Goal: Task Accomplishment & Management: Use online tool/utility

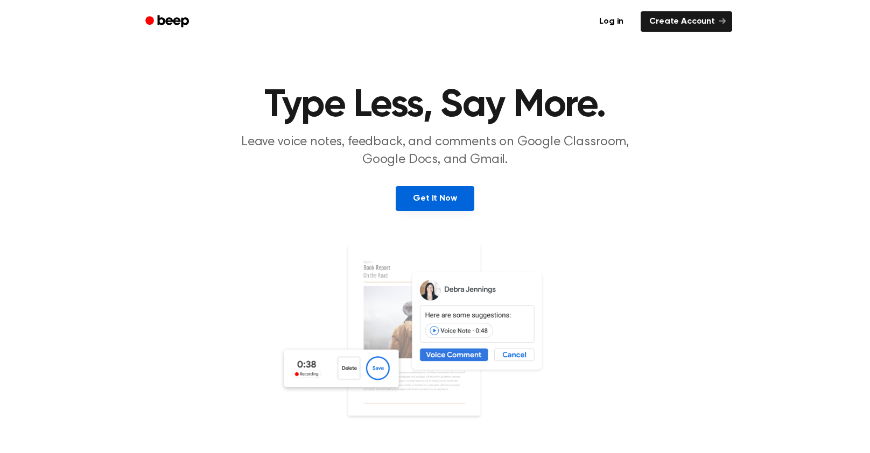
click at [447, 198] on link "Get It Now" at bounding box center [434, 198] width 78 height 25
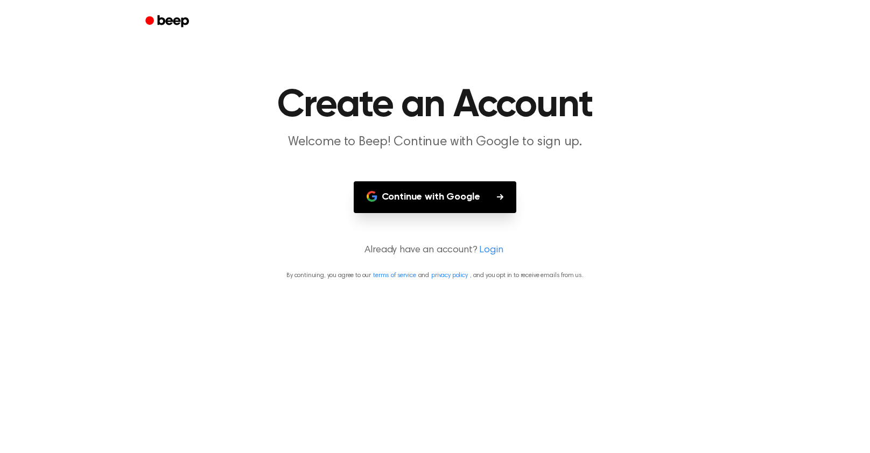
click at [401, 206] on button "Continue with Google" at bounding box center [435, 197] width 163 height 32
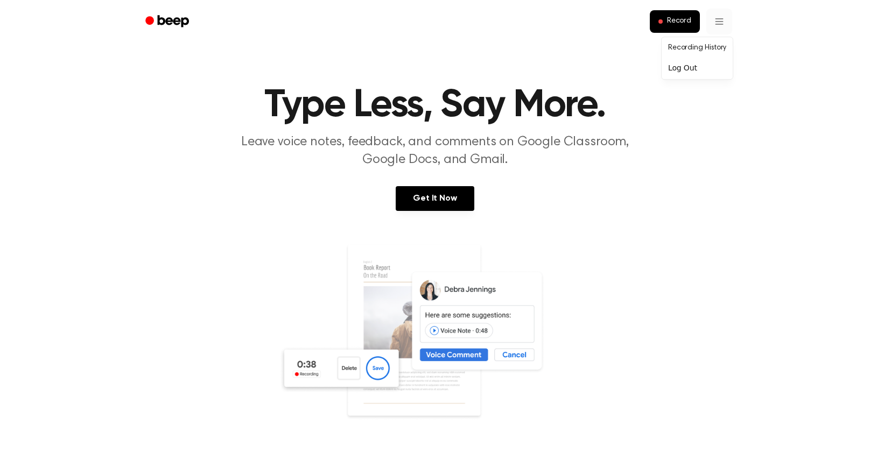
click at [161, 17] on icon "Beep" at bounding box center [173, 21] width 31 height 12
click at [676, 25] on span "Record" at bounding box center [679, 22] width 24 height 10
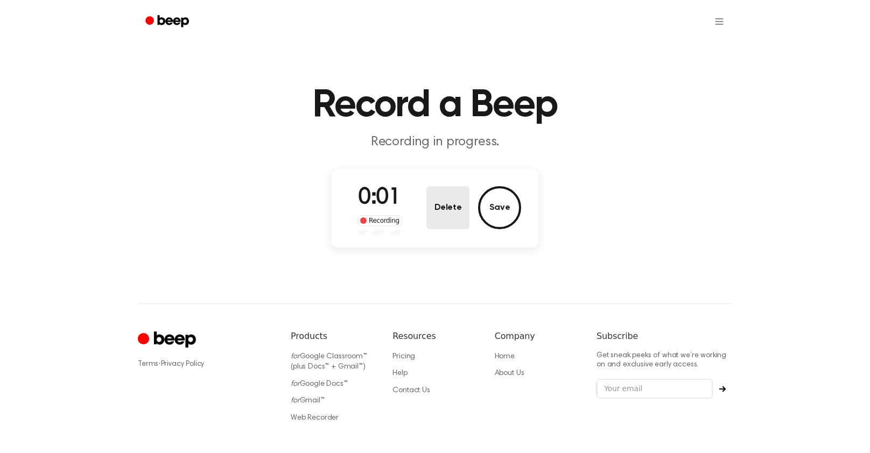
click at [449, 213] on button "Delete" at bounding box center [447, 207] width 43 height 43
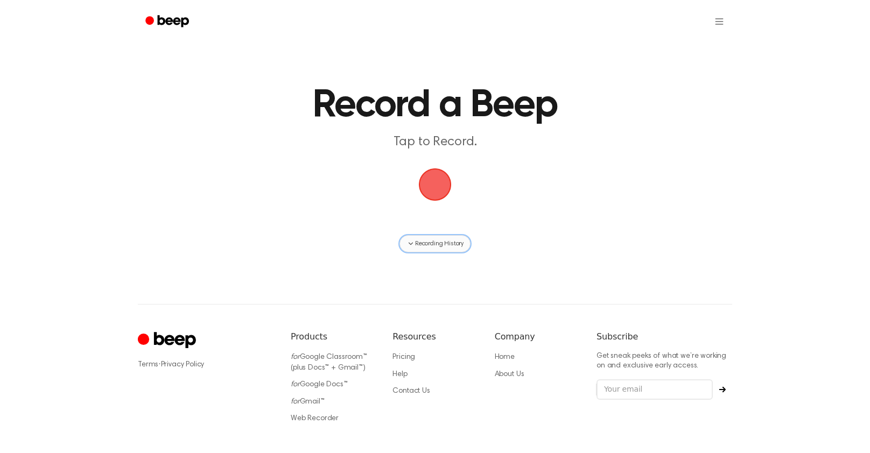
click at [425, 239] on span "Recording History" at bounding box center [439, 244] width 48 height 10
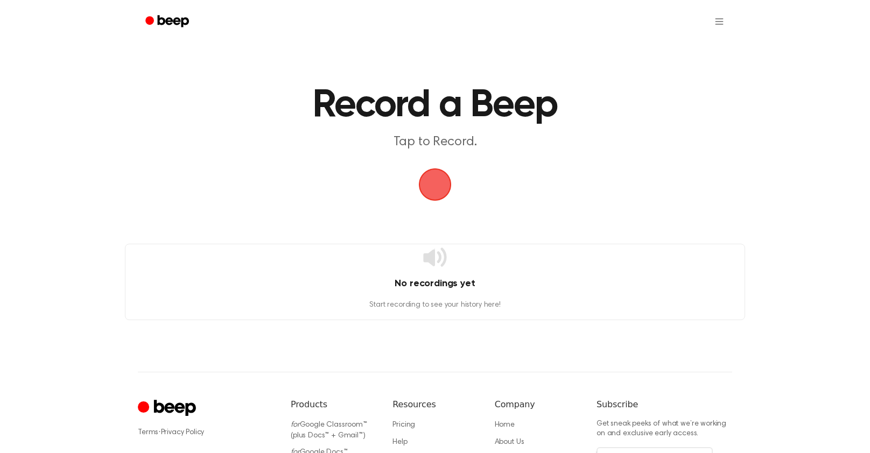
click at [425, 175] on span "button" at bounding box center [435, 184] width 44 height 44
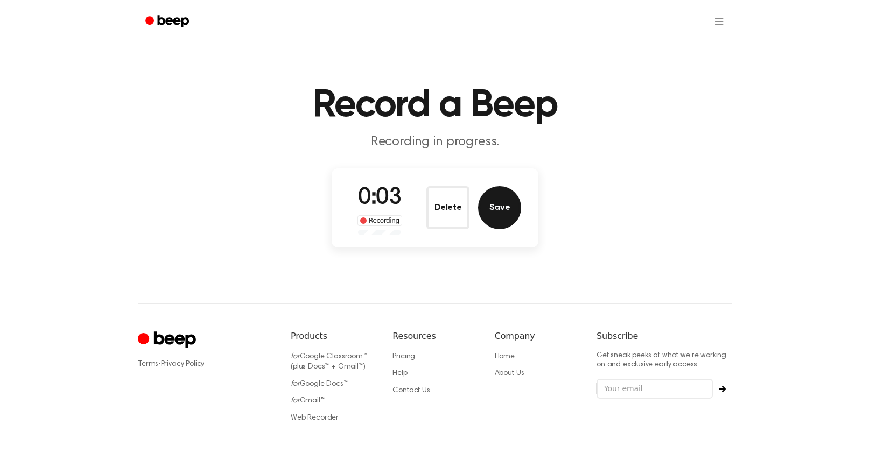
click at [501, 213] on button "Save" at bounding box center [499, 207] width 43 height 43
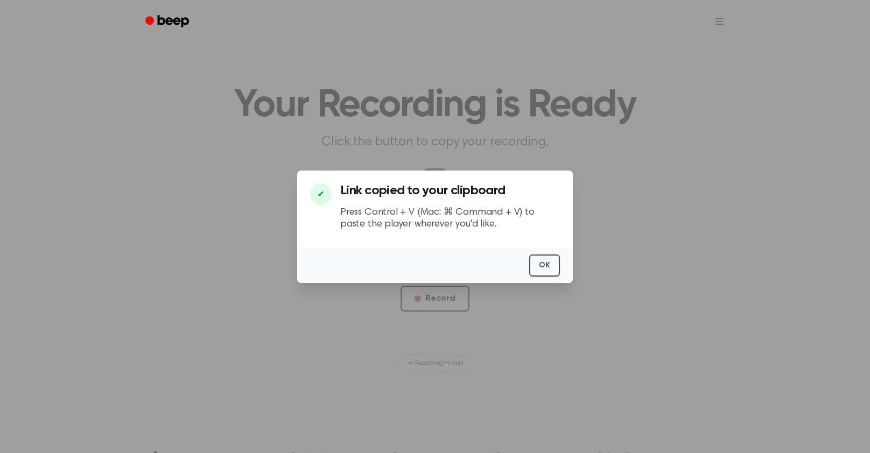
scroll to position [0, 2]
click at [539, 256] on button "OK" at bounding box center [544, 266] width 31 height 22
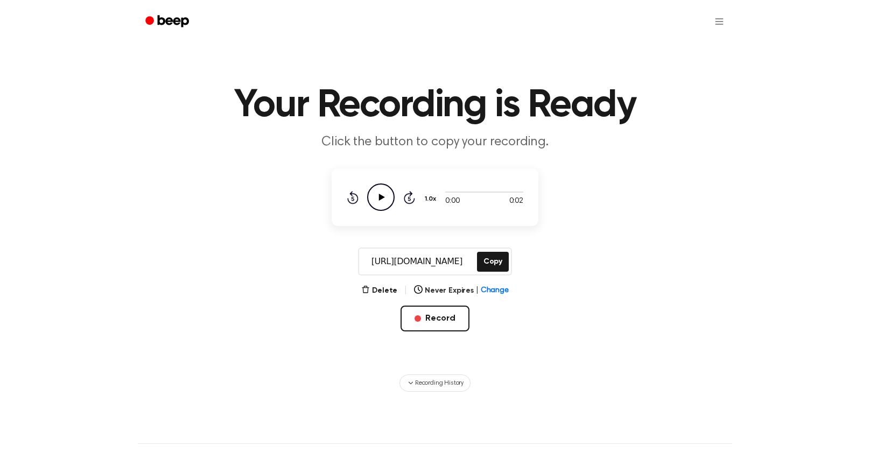
click at [451, 237] on main "Your Recording is Ready Click the button to copy your recording. 0:00 0:02 1.0x…" at bounding box center [435, 196] width 870 height 392
click at [441, 324] on button "Record" at bounding box center [434, 319] width 68 height 26
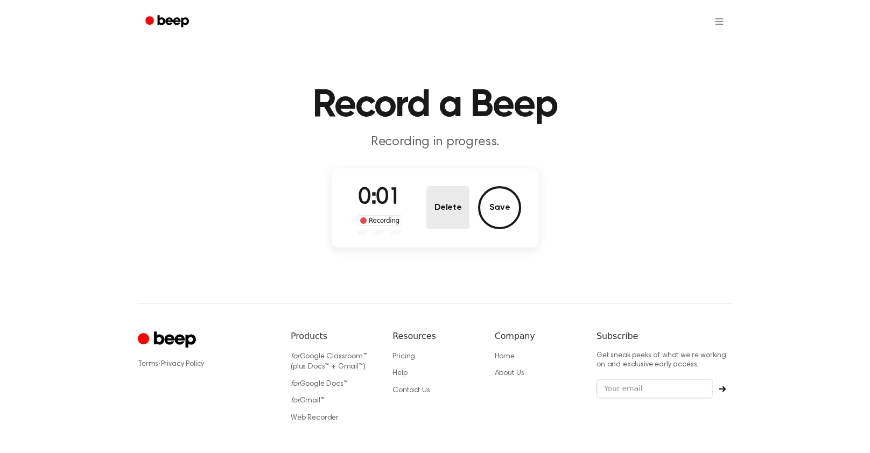
click at [460, 211] on button "Delete" at bounding box center [447, 207] width 43 height 43
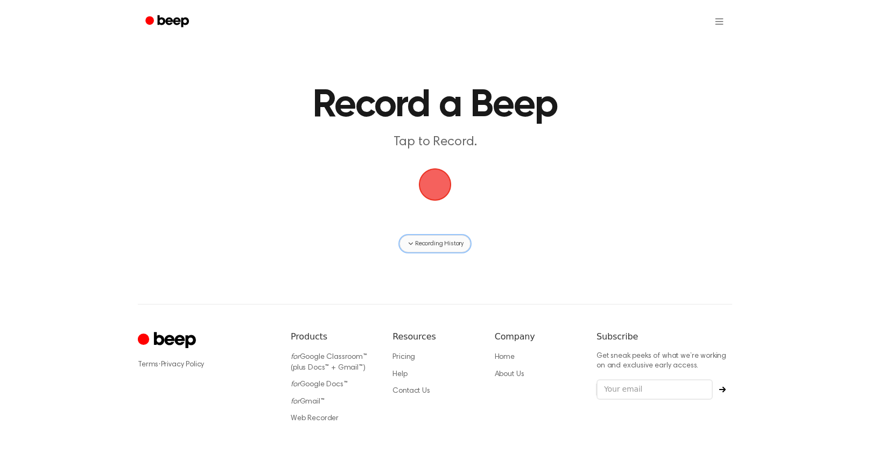
click at [419, 245] on span "Recording History" at bounding box center [439, 244] width 48 height 10
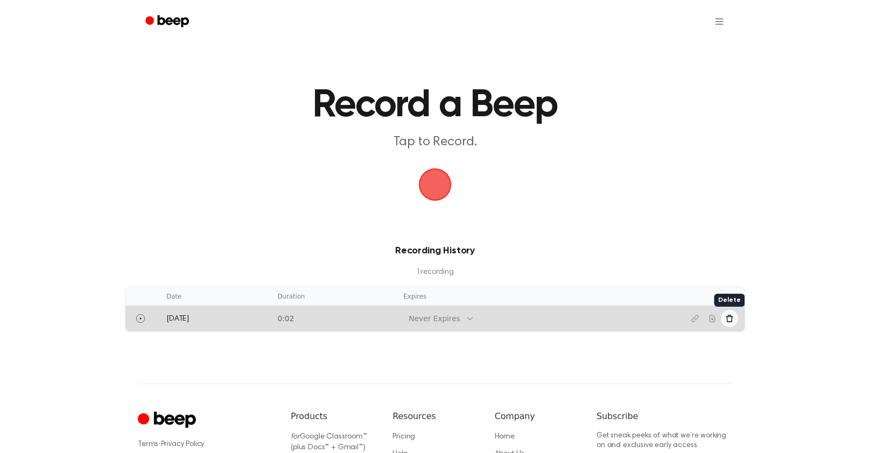
click at [730, 317] on icon "Delete recording" at bounding box center [729, 318] width 9 height 9
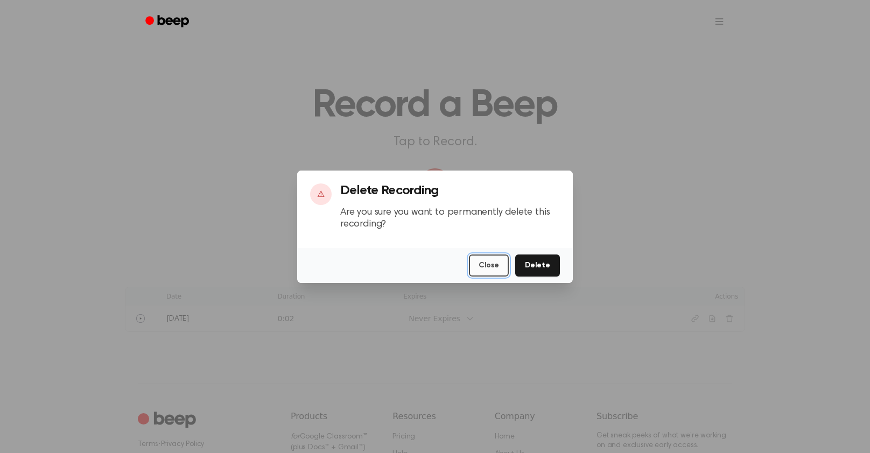
click at [481, 264] on button "Close" at bounding box center [489, 266] width 40 height 22
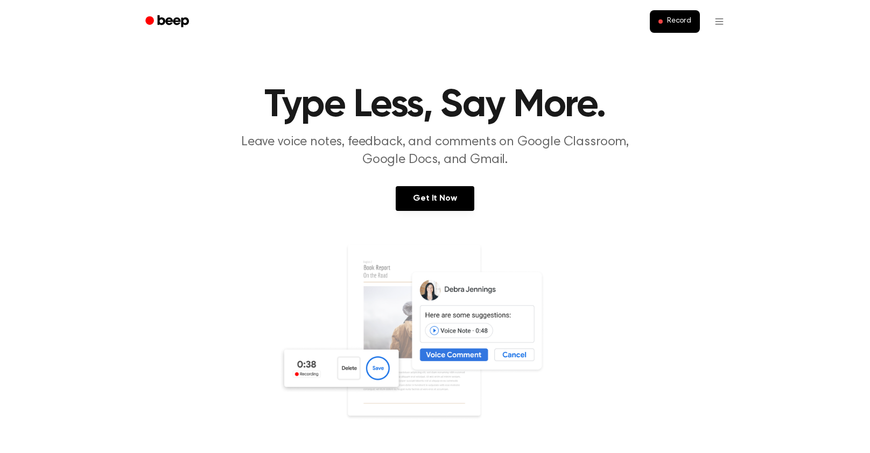
click at [669, 5] on div "Record" at bounding box center [435, 21] width 594 height 43
click at [681, 19] on span "Record" at bounding box center [679, 22] width 24 height 10
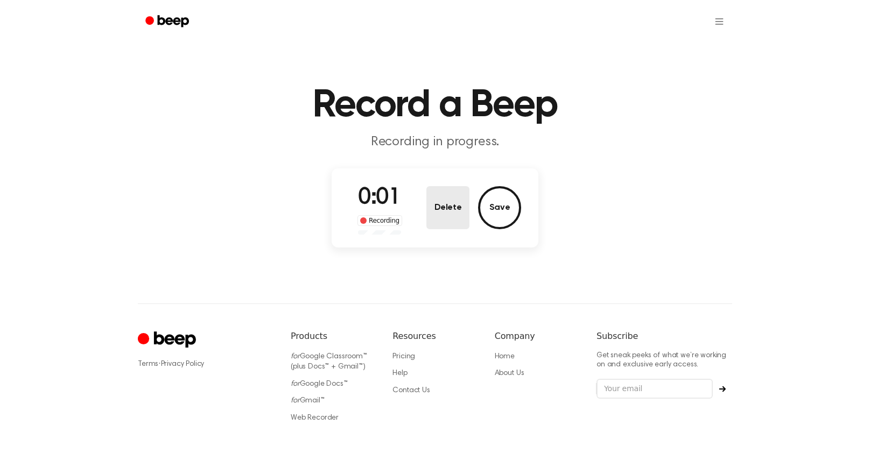
click at [448, 215] on button "Delete" at bounding box center [447, 207] width 43 height 43
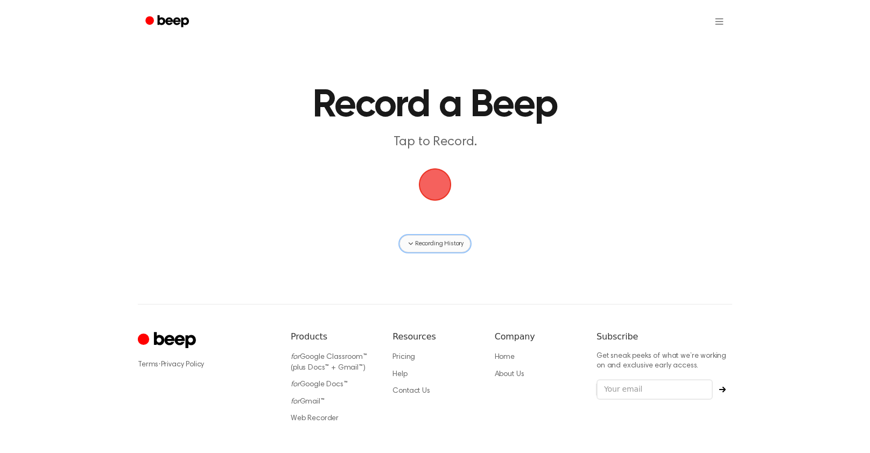
click at [442, 239] on span "Recording History" at bounding box center [439, 244] width 48 height 10
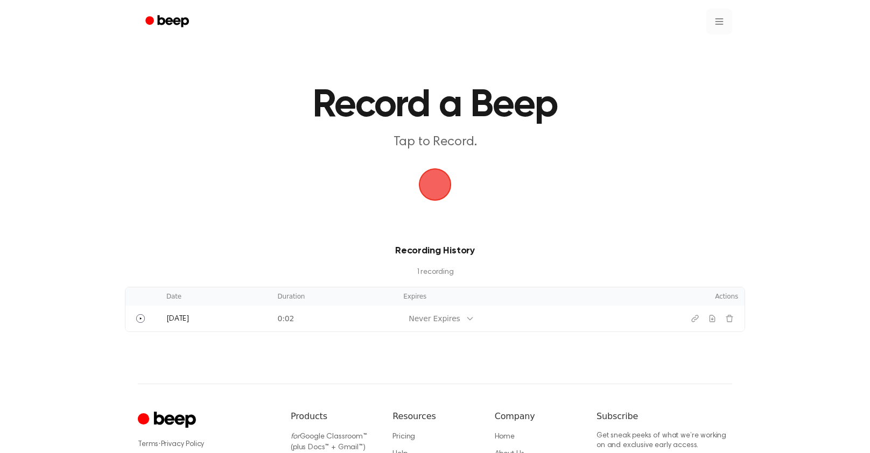
click at [713, 20] on html "Record a Beep Tap to Record. Recording History 1 recording Date Duration Expire…" at bounding box center [435, 294] width 870 height 588
click at [687, 50] on link "Recording History" at bounding box center [696, 48] width 67 height 18
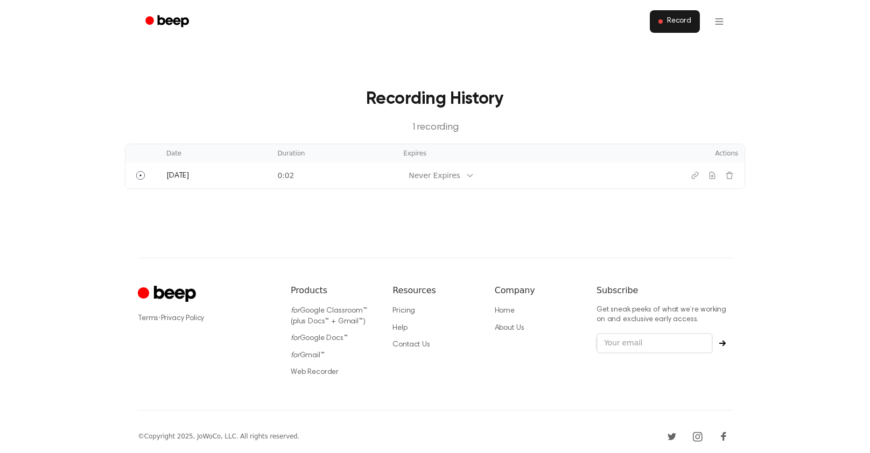
click at [677, 31] on button "Record" at bounding box center [674, 21] width 50 height 23
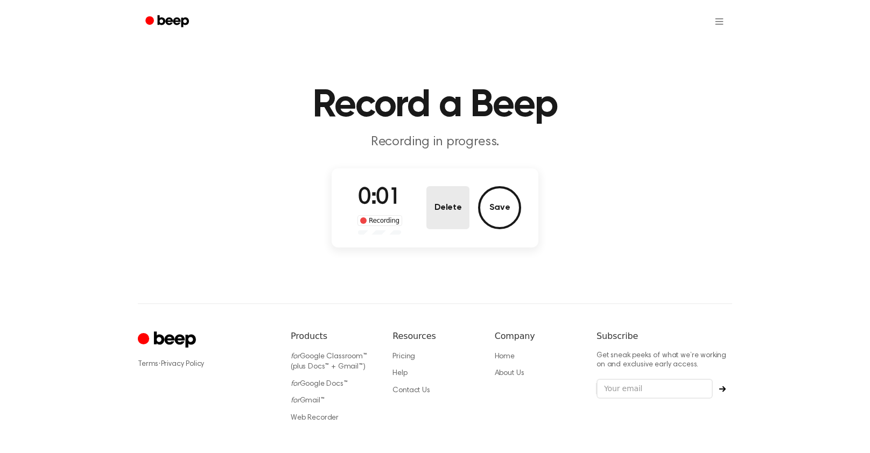
click at [456, 209] on button "Delete" at bounding box center [447, 207] width 43 height 43
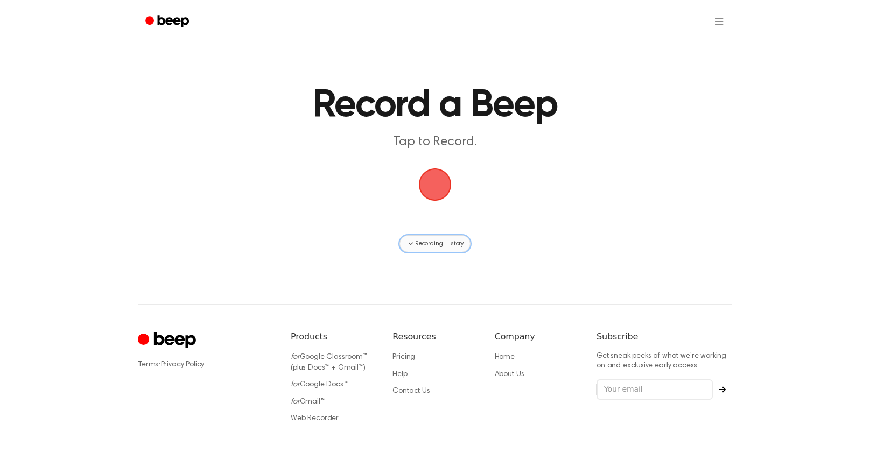
click at [437, 243] on span "Recording History" at bounding box center [439, 244] width 48 height 10
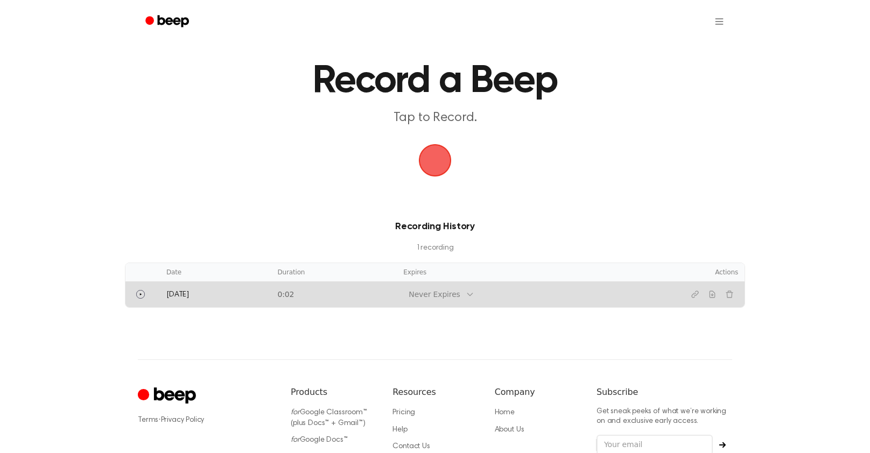
scroll to position [27, 0]
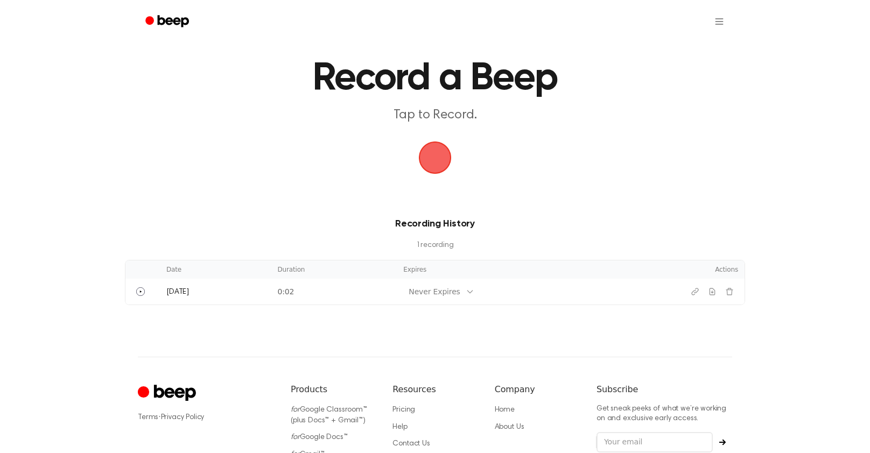
click at [438, 172] on span "button" at bounding box center [434, 157] width 37 height 37
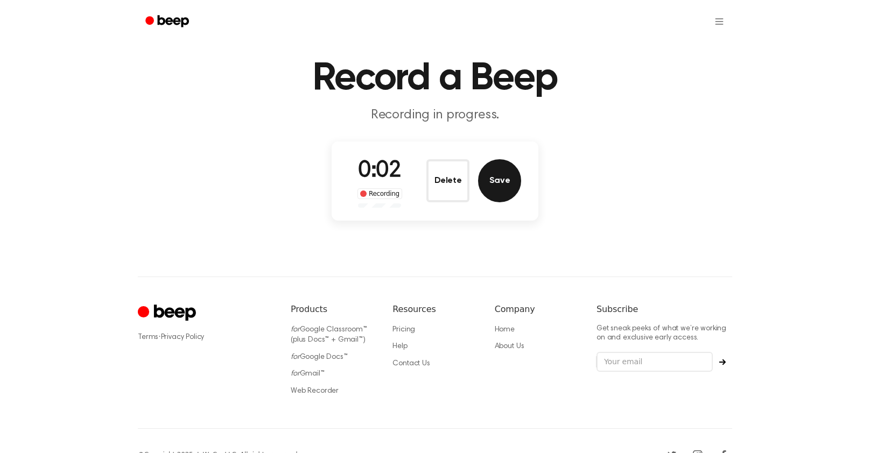
click at [491, 182] on button "Save" at bounding box center [499, 180] width 43 height 43
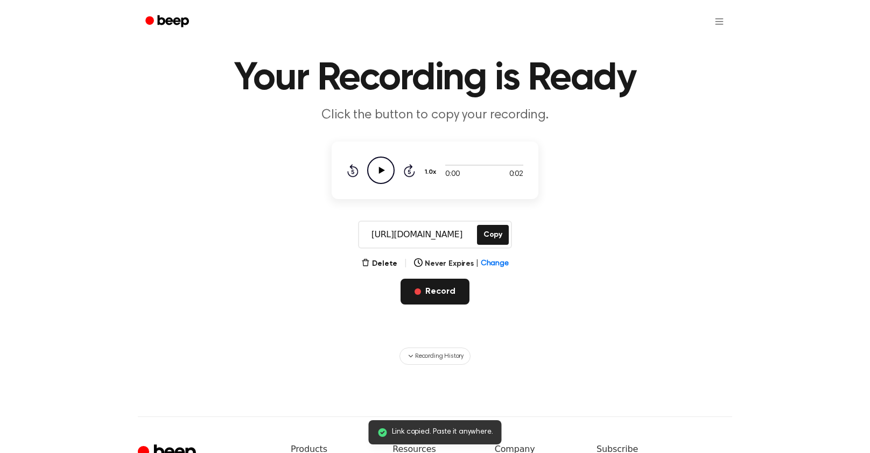
click at [429, 289] on button "Record" at bounding box center [434, 292] width 68 height 26
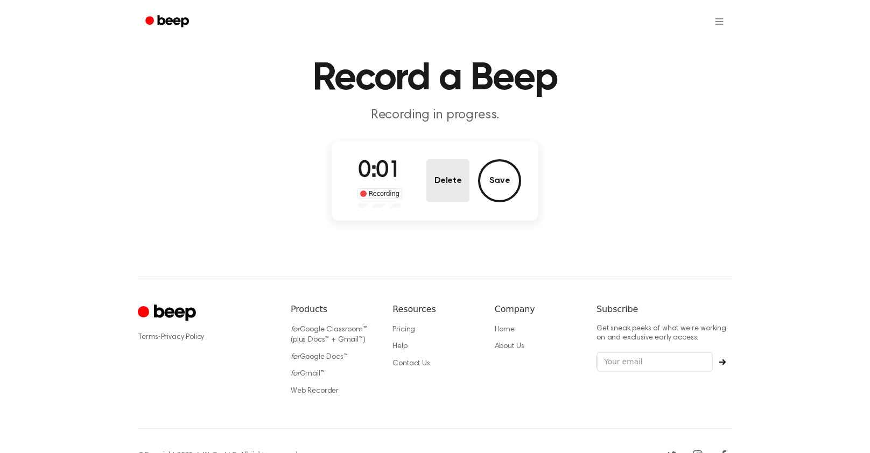
click at [441, 179] on button "Delete" at bounding box center [447, 180] width 43 height 43
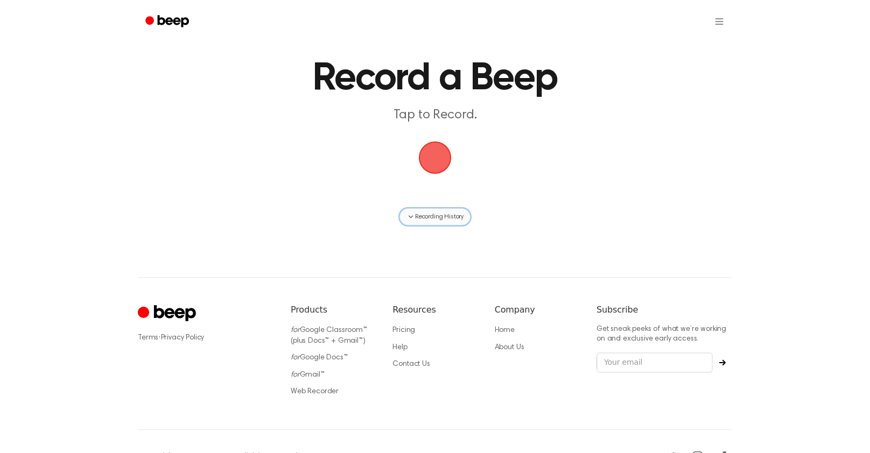
click at [437, 219] on span "Recording History" at bounding box center [439, 217] width 48 height 10
